Goal: Register for event/course

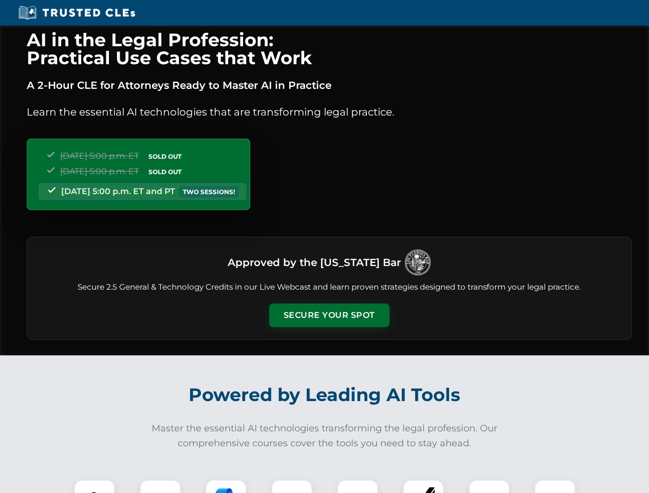
click at [329, 315] on button "Secure Your Spot" at bounding box center [329, 316] width 120 height 24
click at [95, 486] on img at bounding box center [95, 500] width 30 height 30
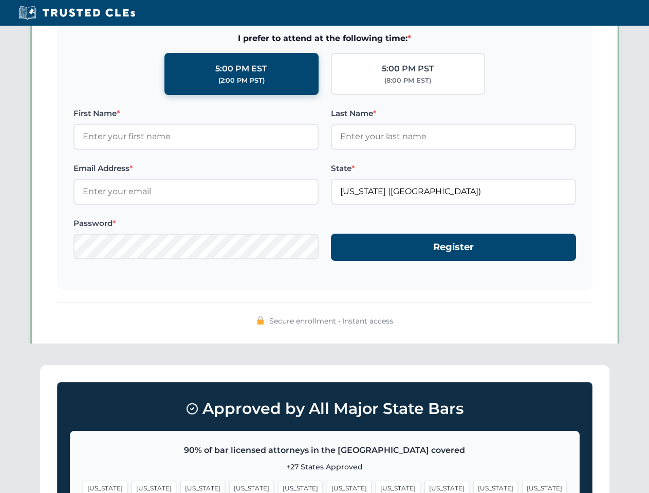
click at [375, 486] on span "[US_STATE]" at bounding box center [397, 488] width 45 height 15
click at [473, 486] on span "[US_STATE]" at bounding box center [495, 488] width 45 height 15
